Goal: Find specific page/section: Find specific page/section

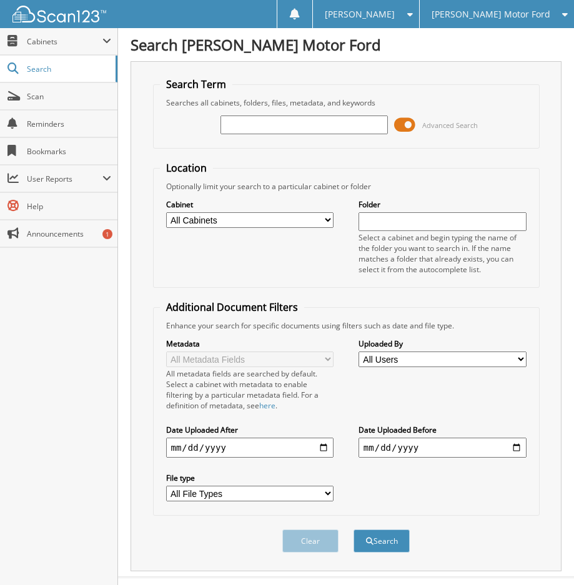
click at [310, 129] on input "text" at bounding box center [304, 124] width 168 height 19
type input "BC05870A"
click at [405, 129] on span at bounding box center [404, 124] width 21 height 19
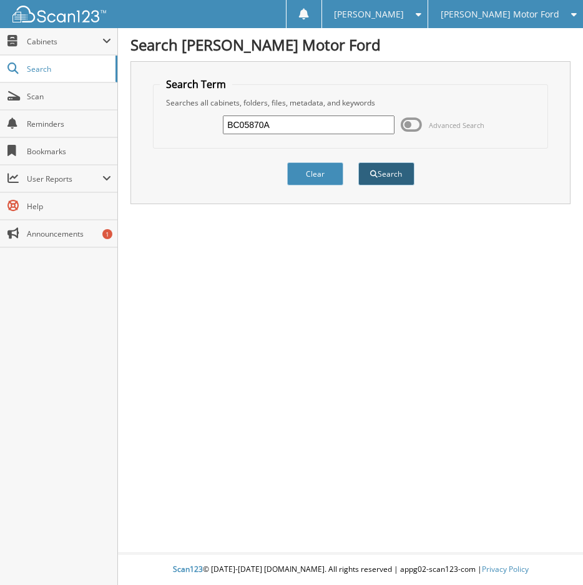
click at [367, 182] on button "Search" at bounding box center [386, 173] width 56 height 23
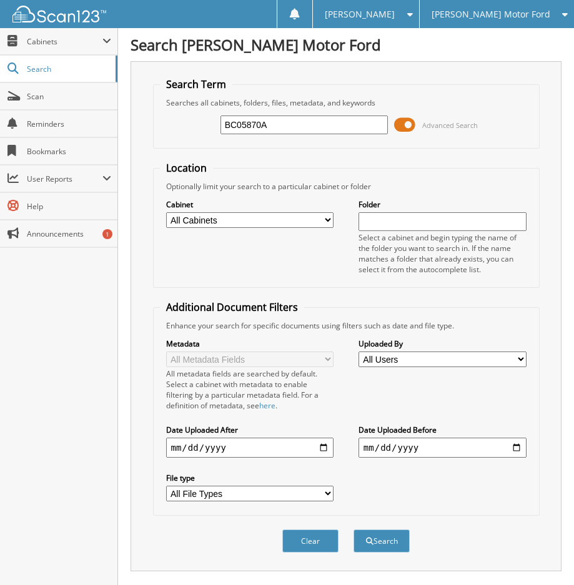
click at [406, 127] on span at bounding box center [404, 124] width 21 height 19
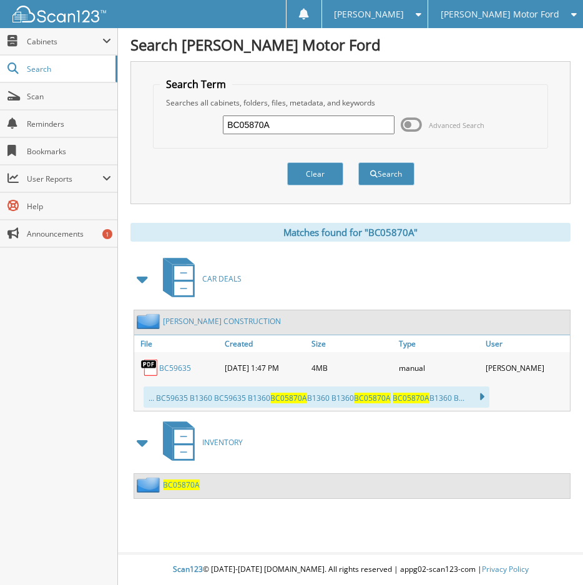
click at [180, 481] on span "BC05870A" at bounding box center [181, 484] width 37 height 11
